Goal: Use online tool/utility

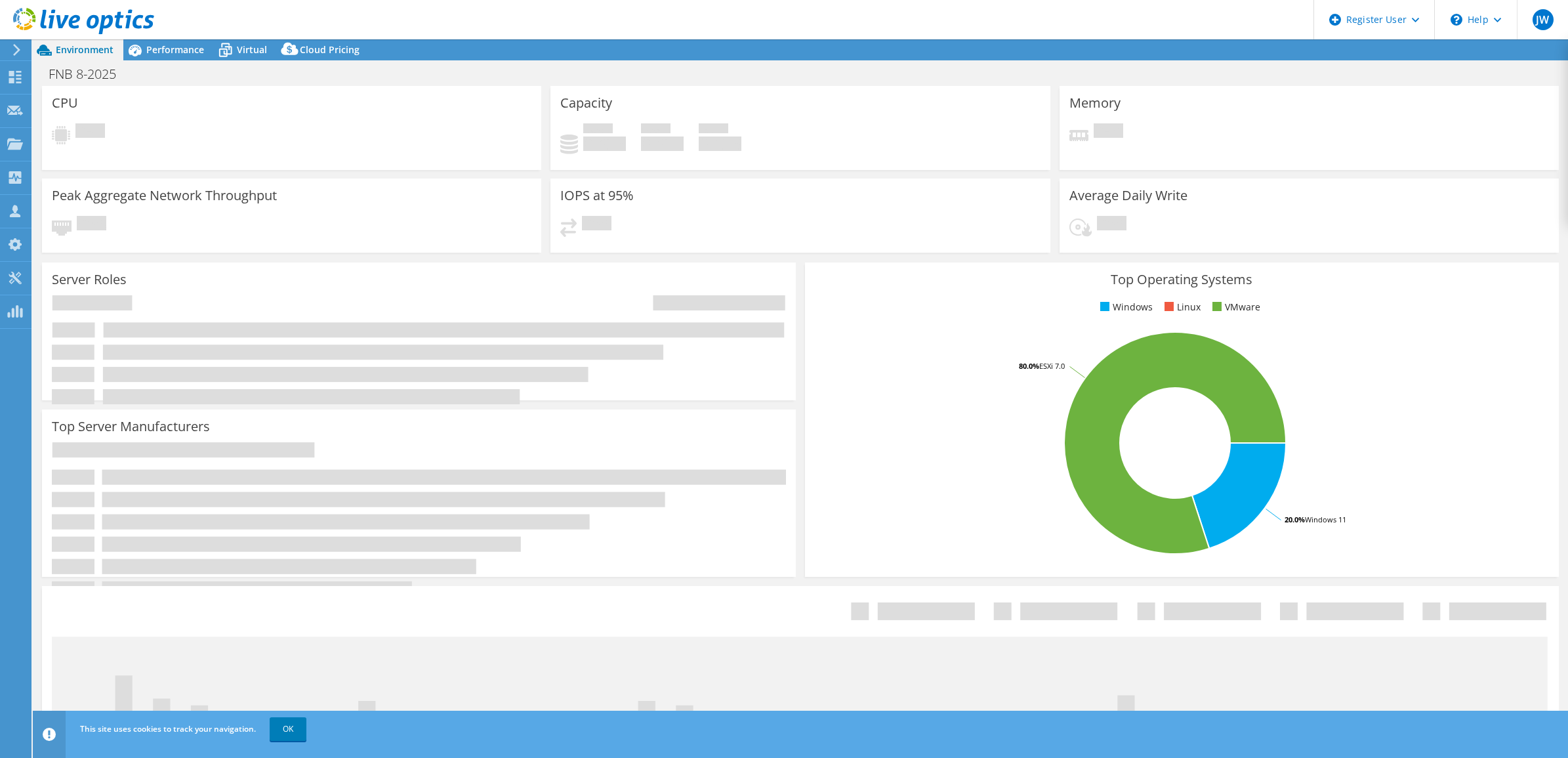
select select "USD"
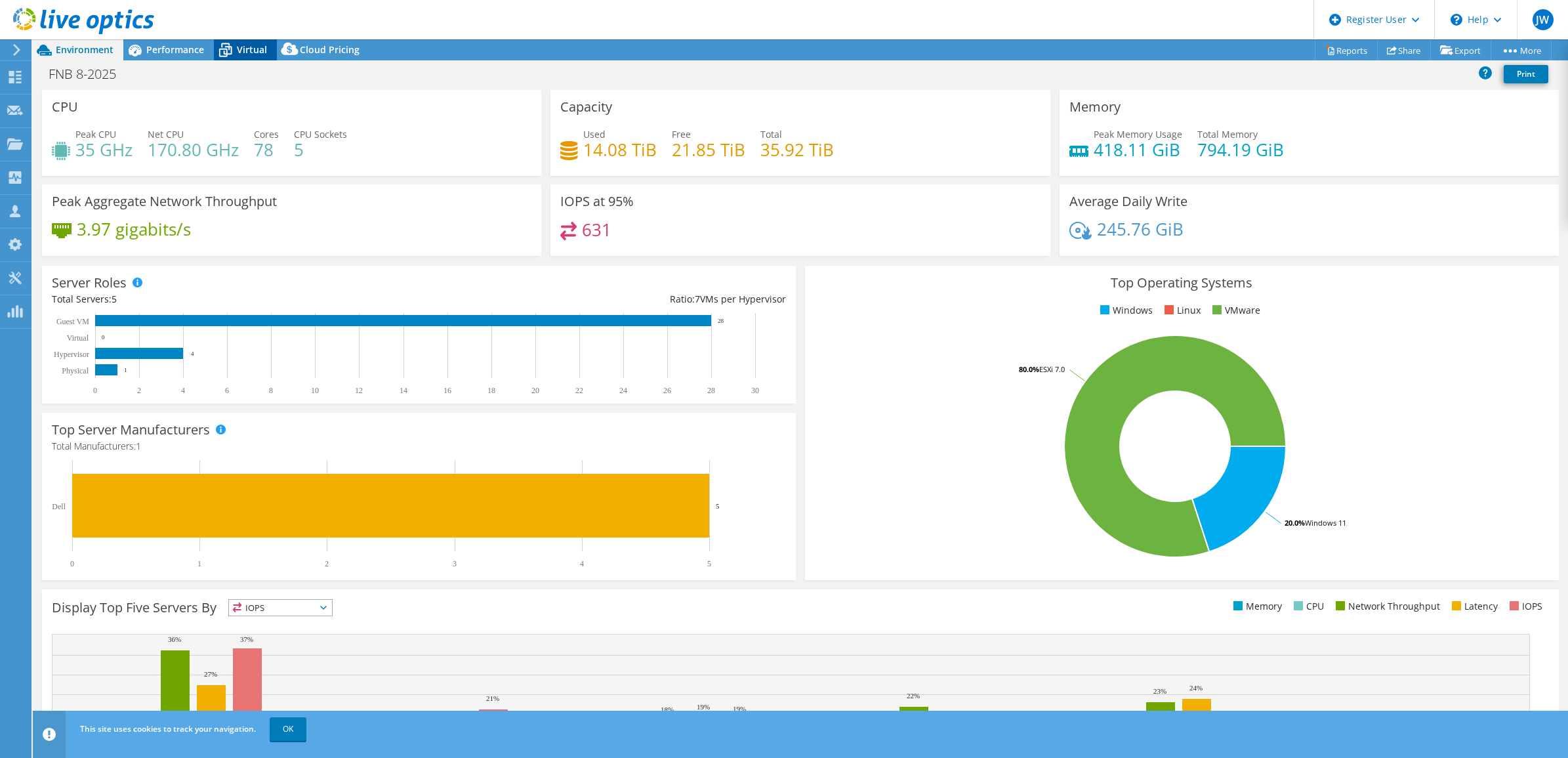
click at [237, 50] on span "Virtual" at bounding box center [252, 49] width 30 height 13
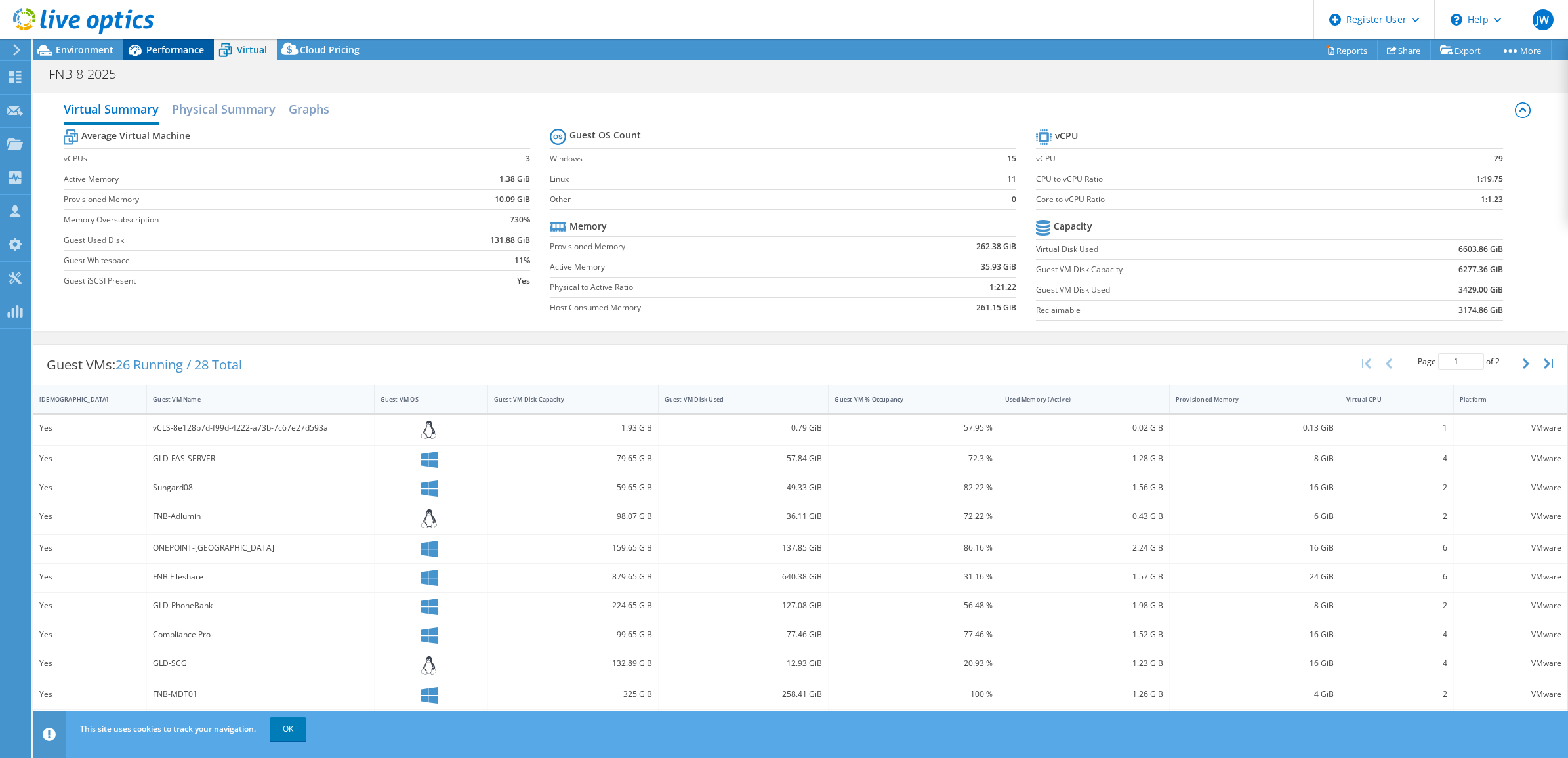
click at [187, 50] on span "Performance" at bounding box center [175, 49] width 58 height 13
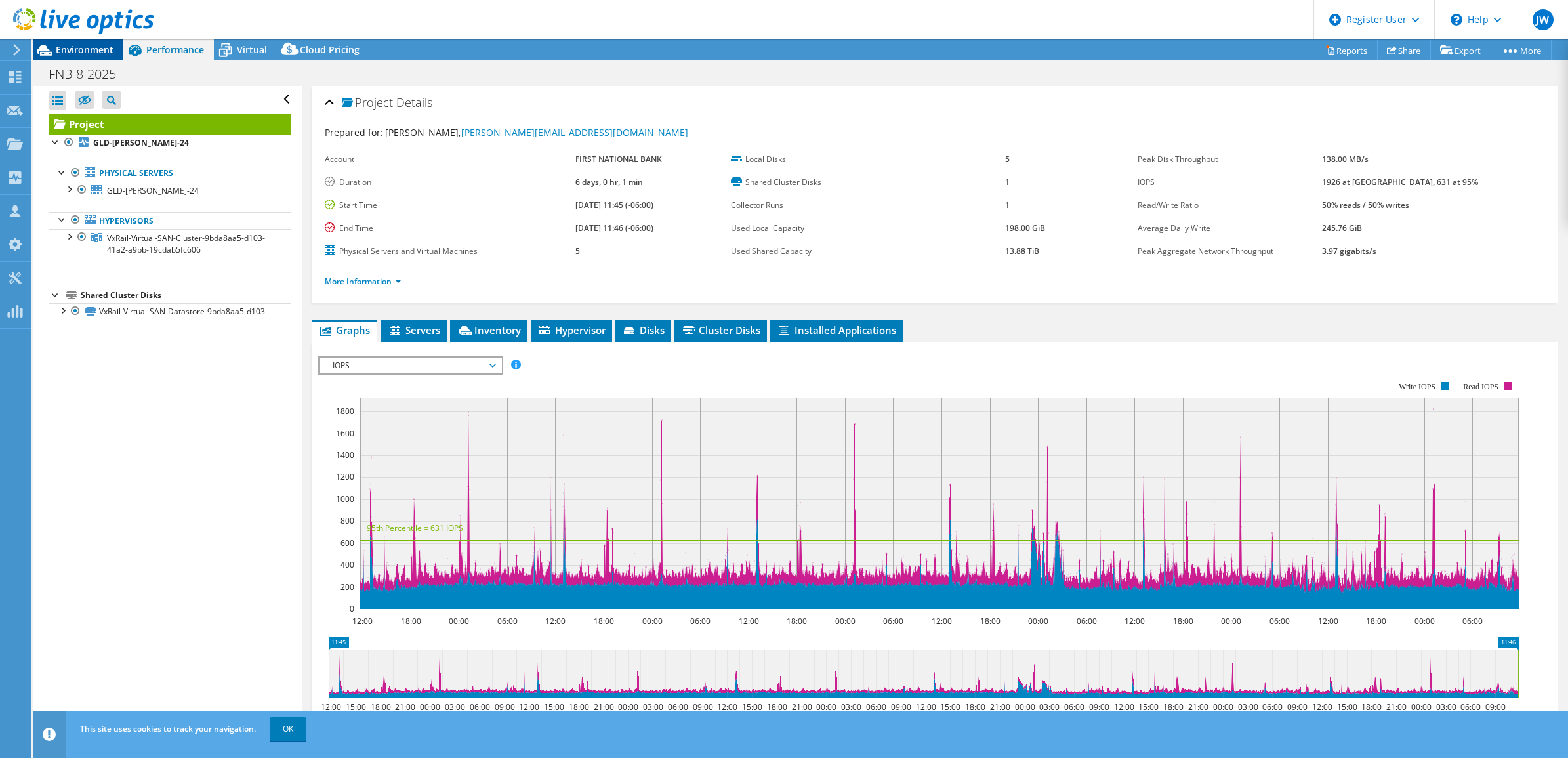
click at [91, 49] on span "Environment" at bounding box center [84, 49] width 58 height 13
